Goal: Navigation & Orientation: Find specific page/section

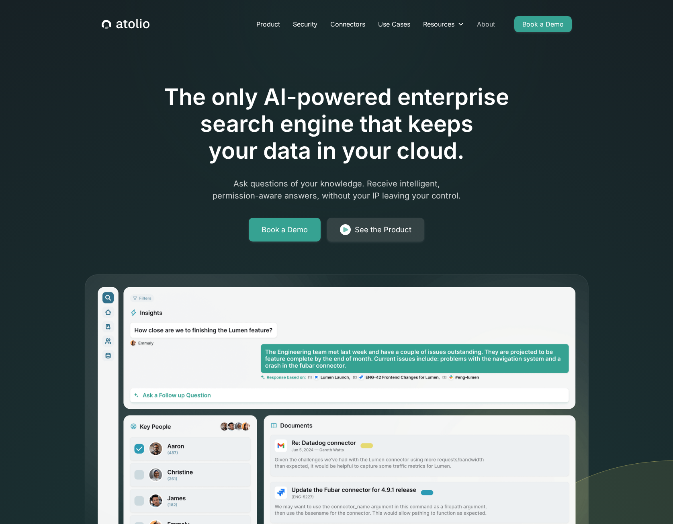
click at [483, 22] on link "About" at bounding box center [485, 24] width 31 height 16
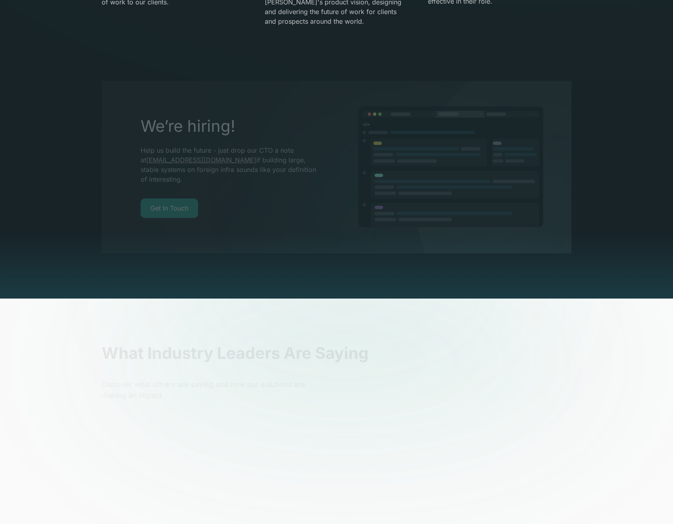
scroll to position [1365, 0]
